Goal: Information Seeking & Learning: Learn about a topic

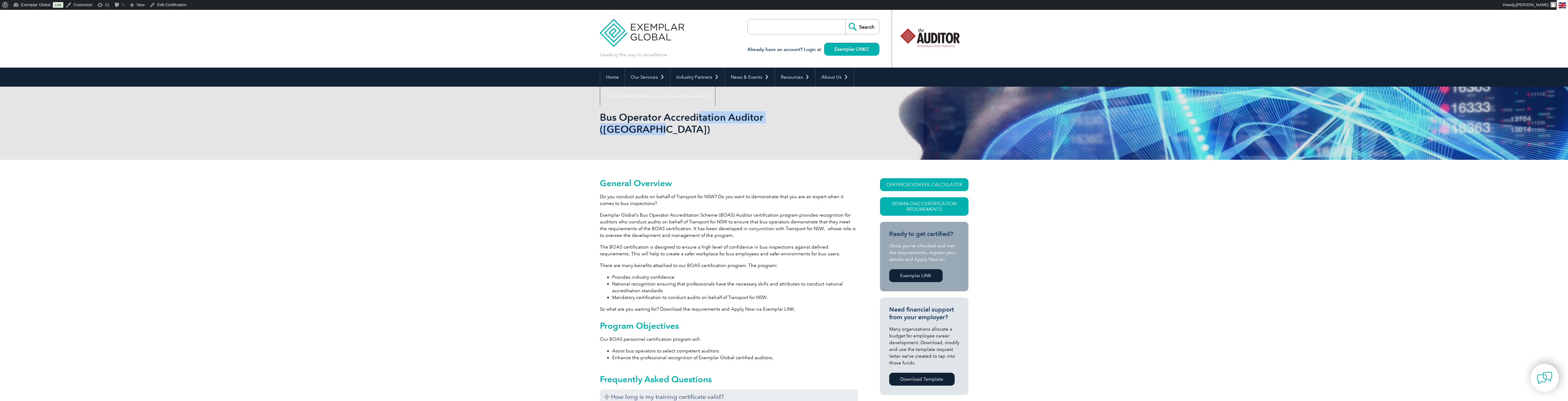
drag, startPoint x: 599, startPoint y: 117, endPoint x: 696, endPoint y: 120, distance: 97.0
click at [696, 120] on div "Bus Operator Accreditation Auditor (Australia)" at bounding box center [784, 123] width 1568 height 73
click at [704, 141] on div "Bus Operator Accreditation Auditor (Australia)" at bounding box center [784, 123] width 369 height 73
drag, startPoint x: 763, startPoint y: 117, endPoint x: 602, endPoint y: 118, distance: 161.0
click at [602, 118] on h1 "Bus Operator Accreditation Auditor (Australia)" at bounding box center [718, 123] width 236 height 24
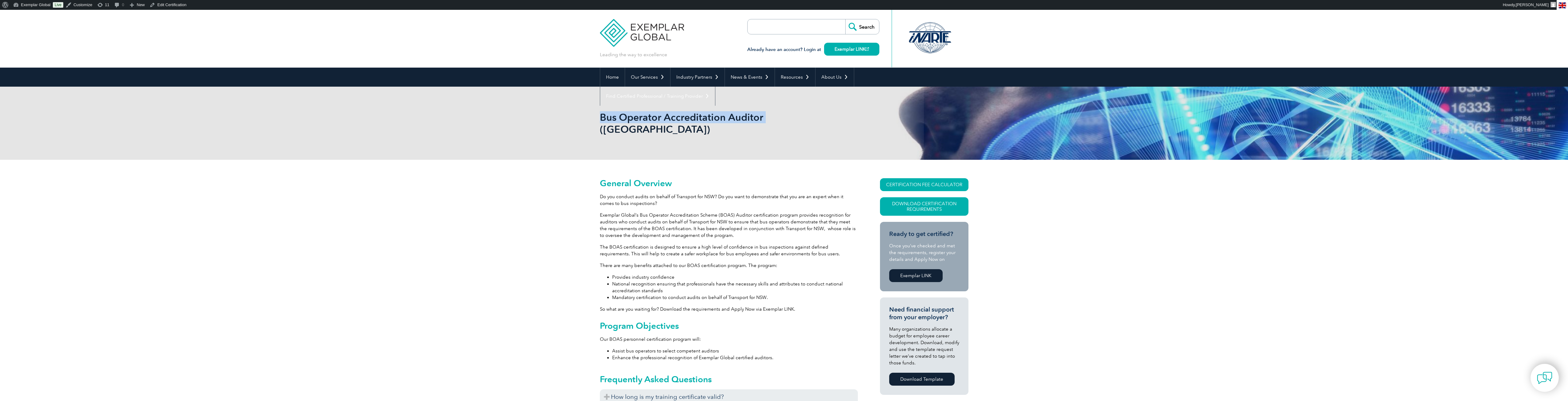
copy h1 "Bus Operator Accreditation Auditor"
drag, startPoint x: 687, startPoint y: 209, endPoint x: 726, endPoint y: 209, distance: 39.0
click at [726, 212] on p "Exemplar Global’s Bus Operator Accreditation Scheme (BOAS) Auditor certificatio…" at bounding box center [729, 225] width 258 height 27
copy p "Transport for NSW"
drag, startPoint x: 640, startPoint y: 203, endPoint x: 750, endPoint y: 203, distance: 110.0
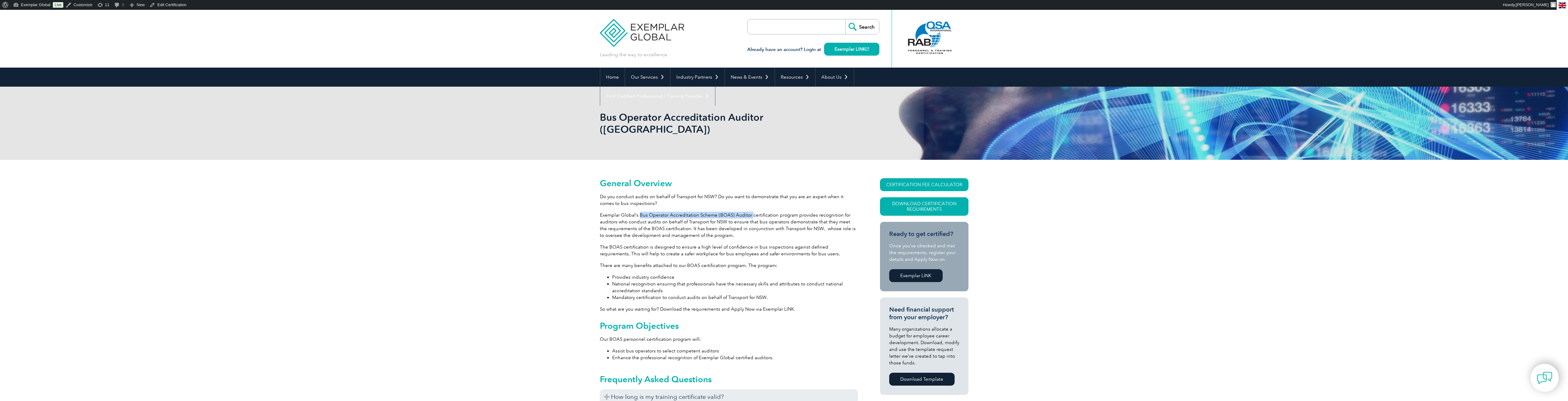
click at [750, 212] on p "Exemplar Global’s Bus Operator Accreditation Scheme (BOAS) Auditor certificatio…" at bounding box center [729, 225] width 258 height 27
copy p "Bus Operator Accreditation Scheme (BOAS) Auditor"
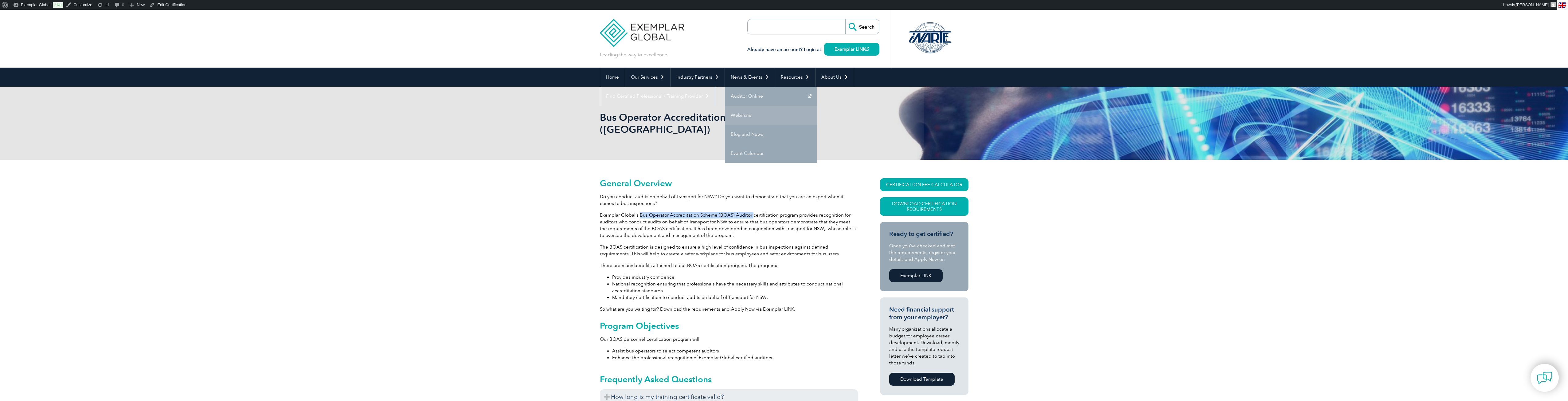
click at [748, 116] on link "Webinars" at bounding box center [771, 115] width 92 height 19
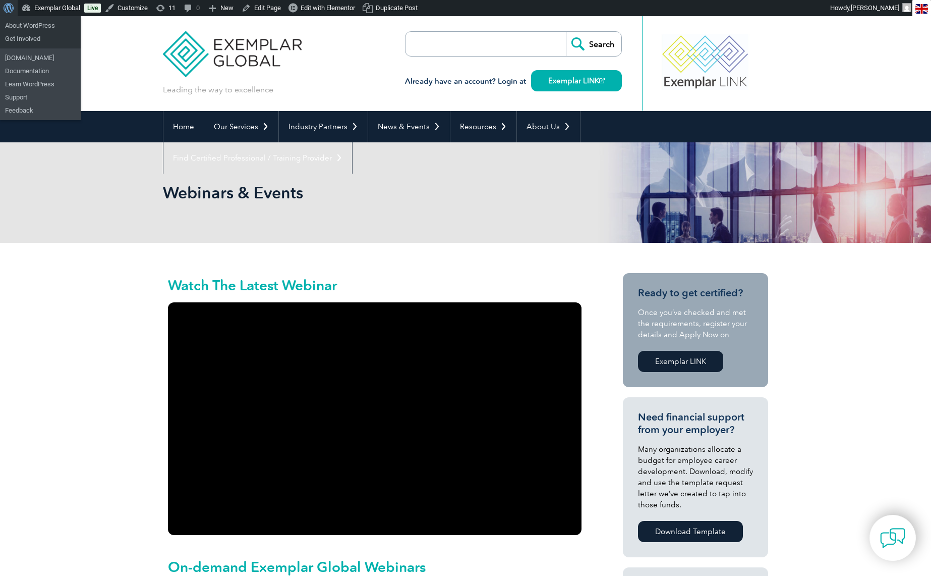
click at [3, 8] on link "About WordPress" at bounding box center [9, 8] width 18 height 16
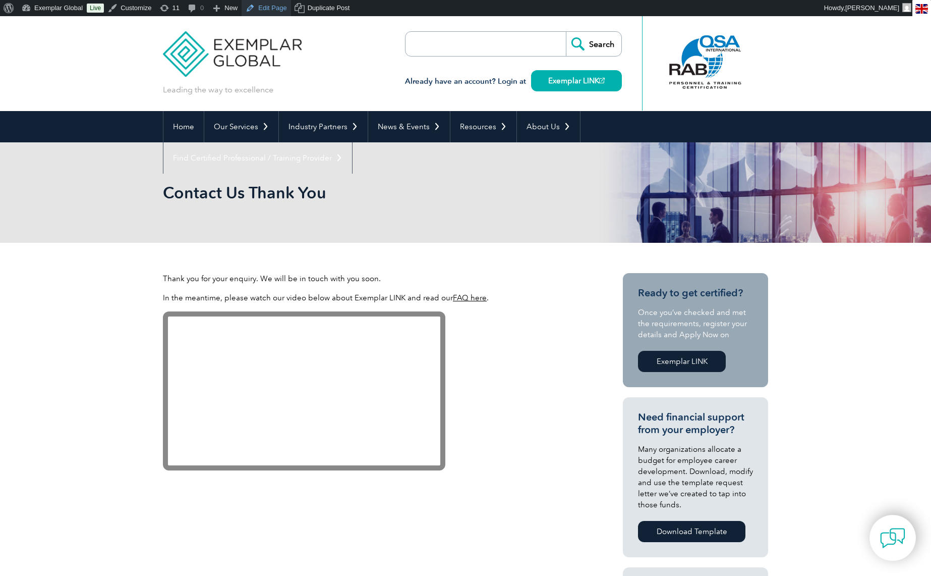
click at [272, 10] on link "Edit Page" at bounding box center [266, 8] width 49 height 16
